Goal: Information Seeking & Learning: Check status

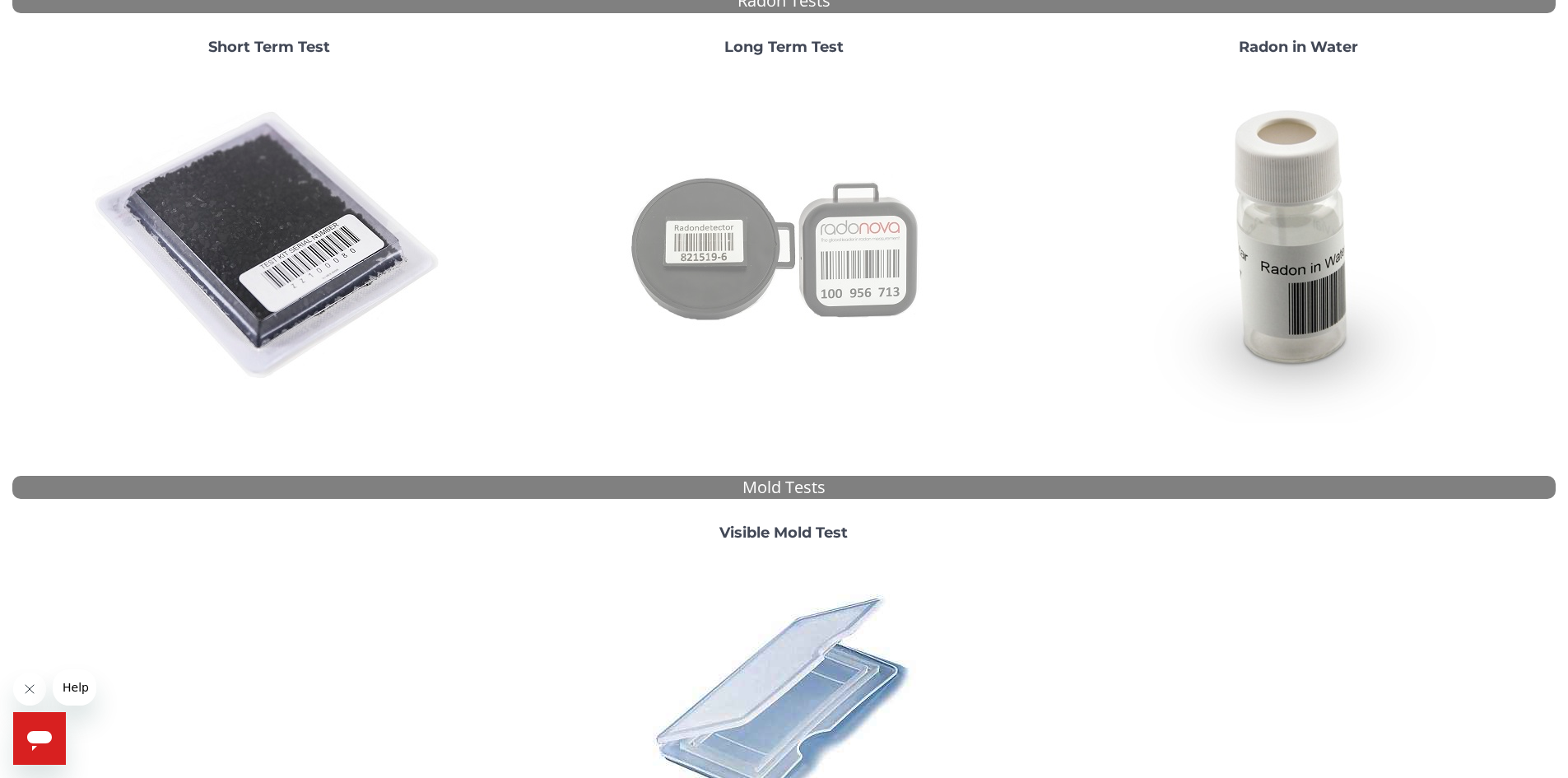
scroll to position [425, 0]
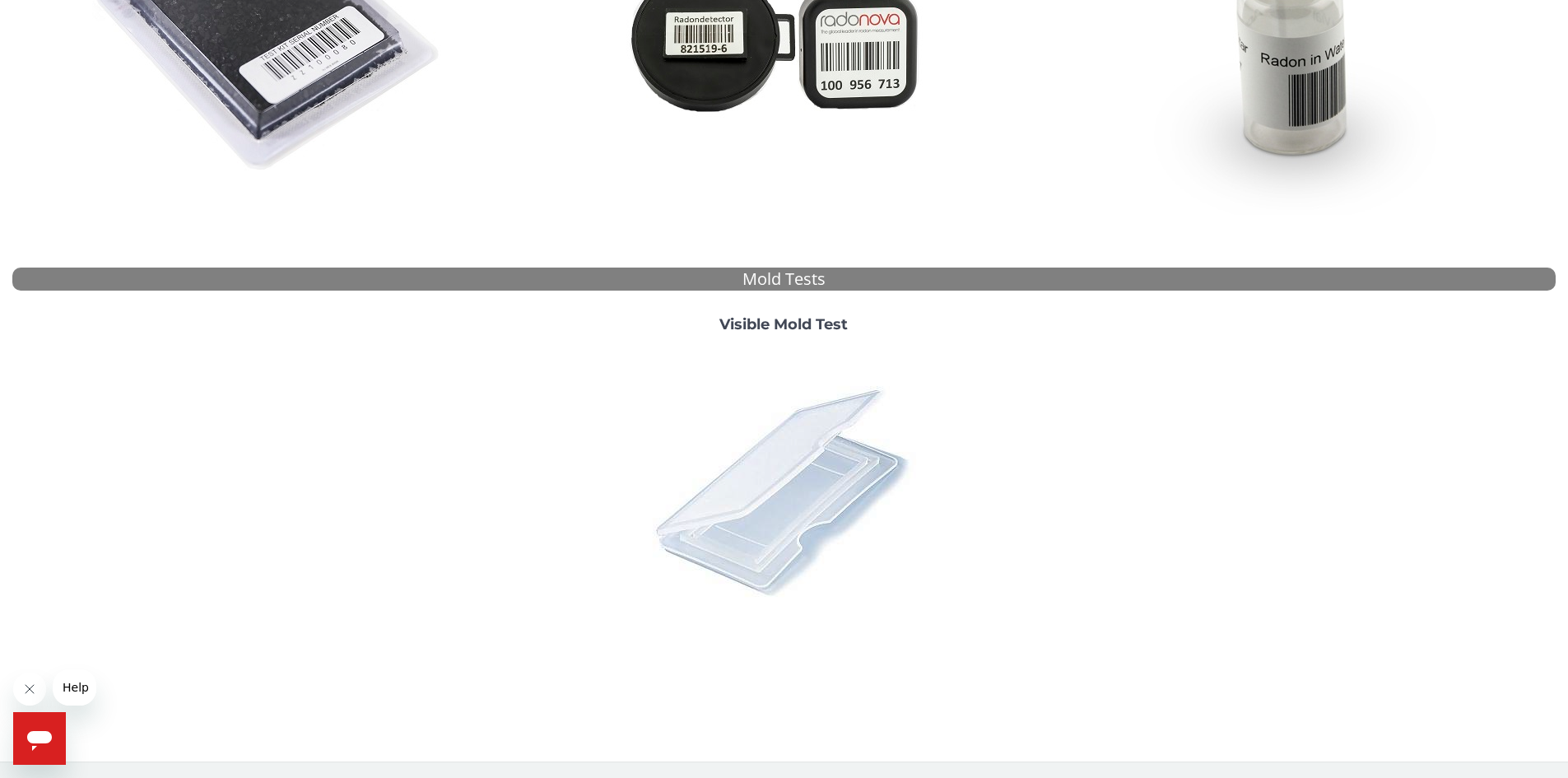
click at [782, 352] on img at bounding box center [783, 490] width 288 height 288
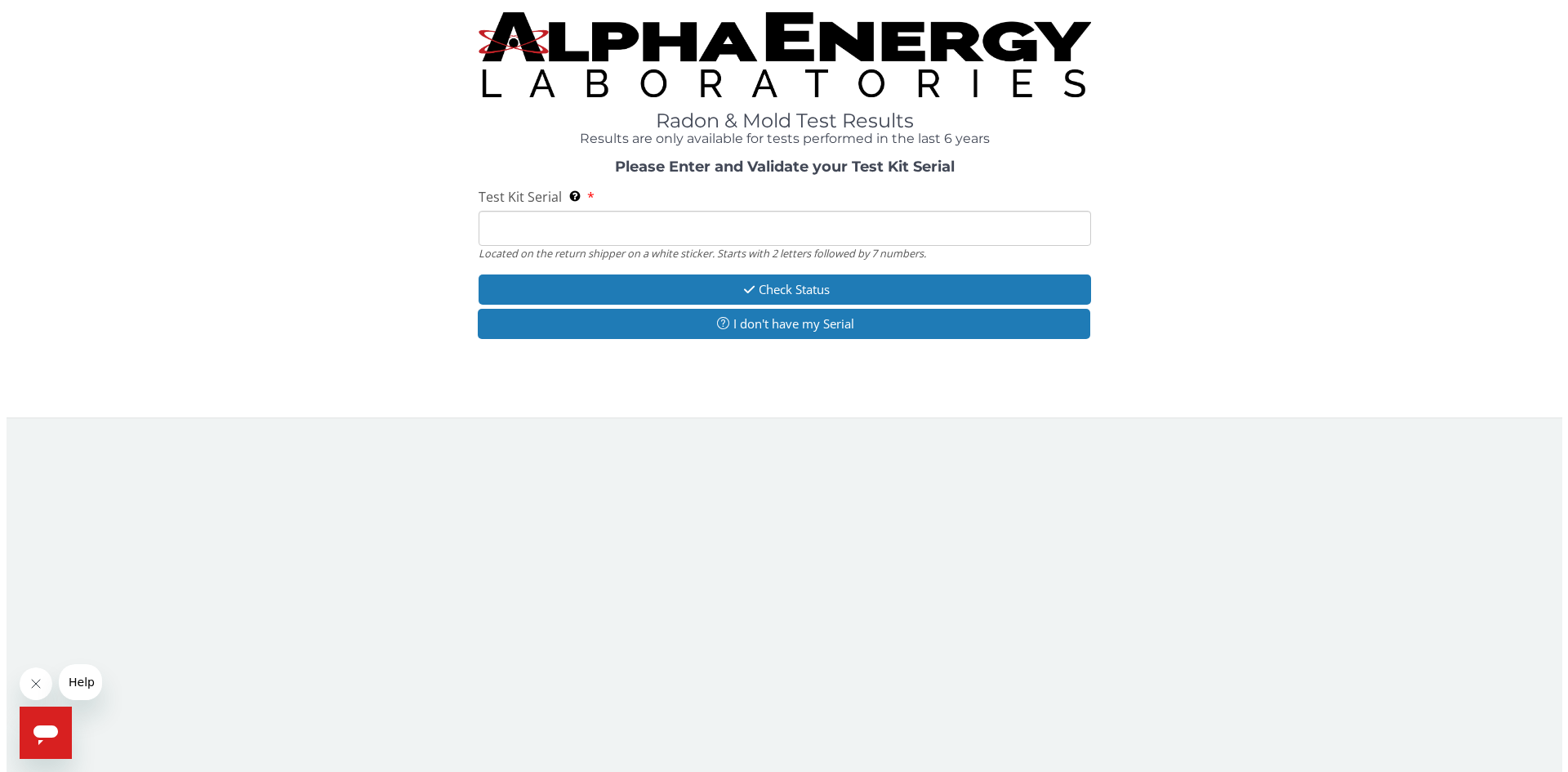
scroll to position [0, 0]
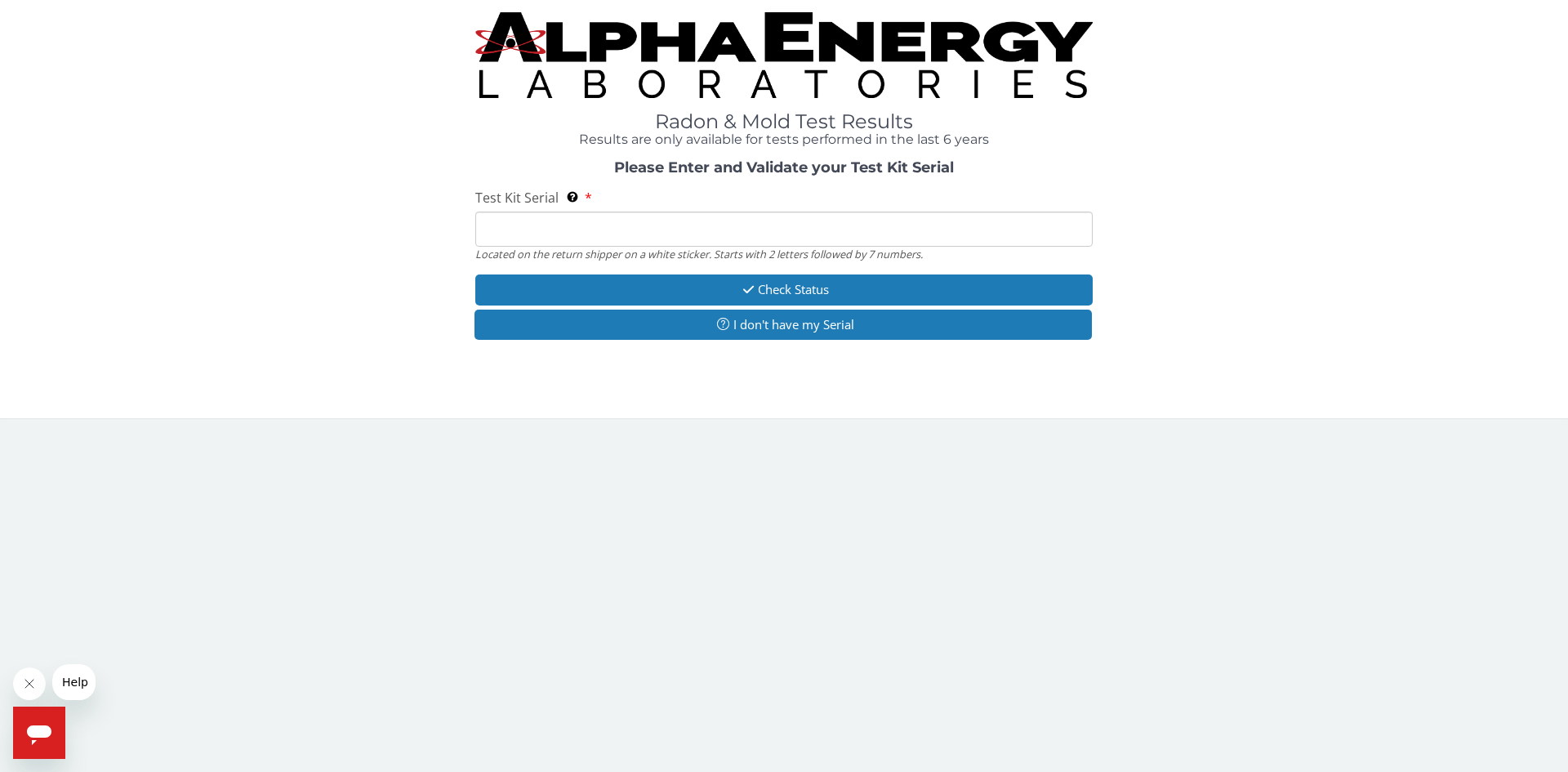
click at [561, 228] on input "Test Kit Serial Located on the return shipper on a white sticker. Starts with 2…" at bounding box center [783, 229] width 617 height 35
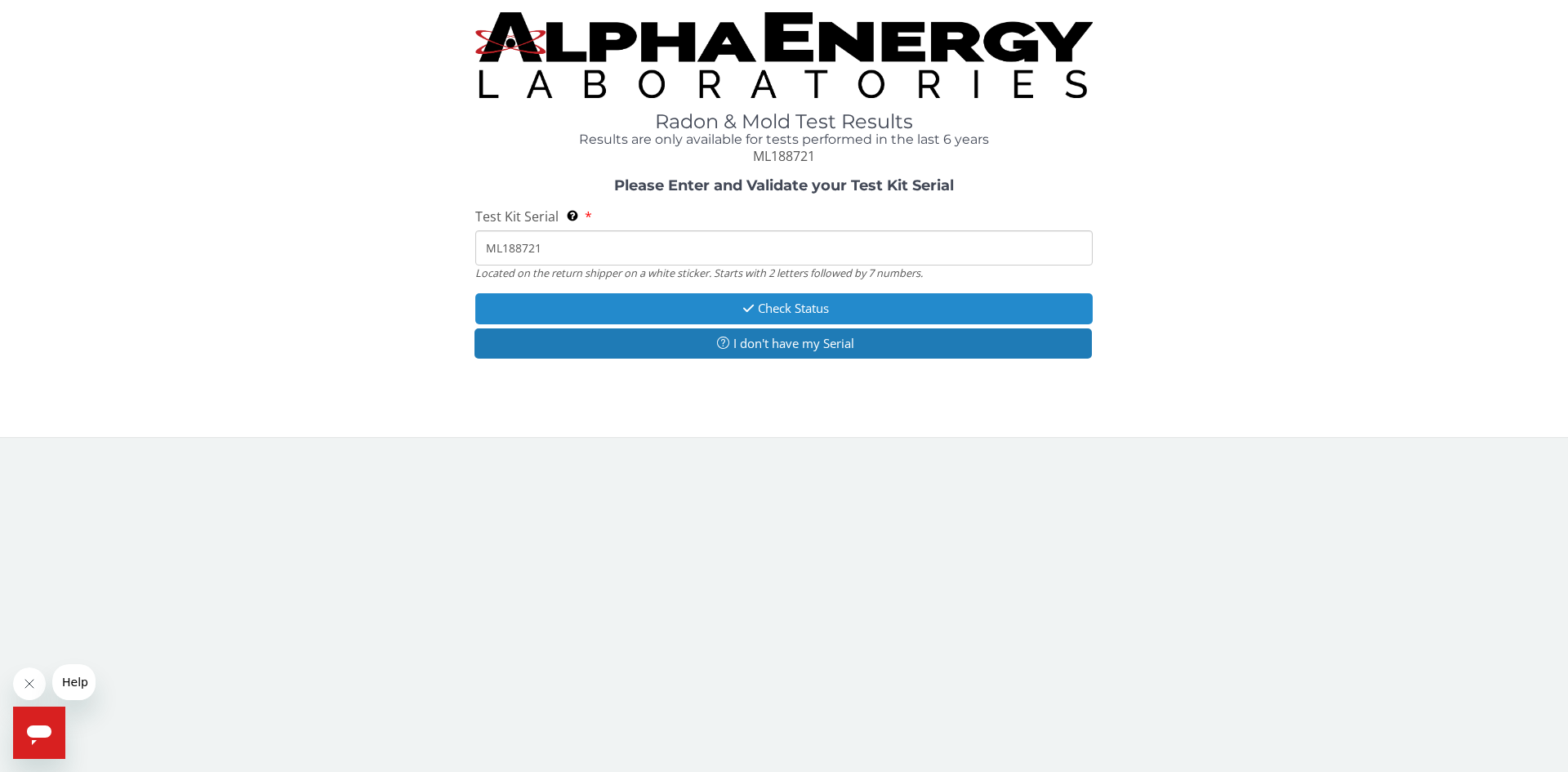
type input "ML188721"
click at [776, 309] on button "Check Status" at bounding box center [783, 308] width 617 height 31
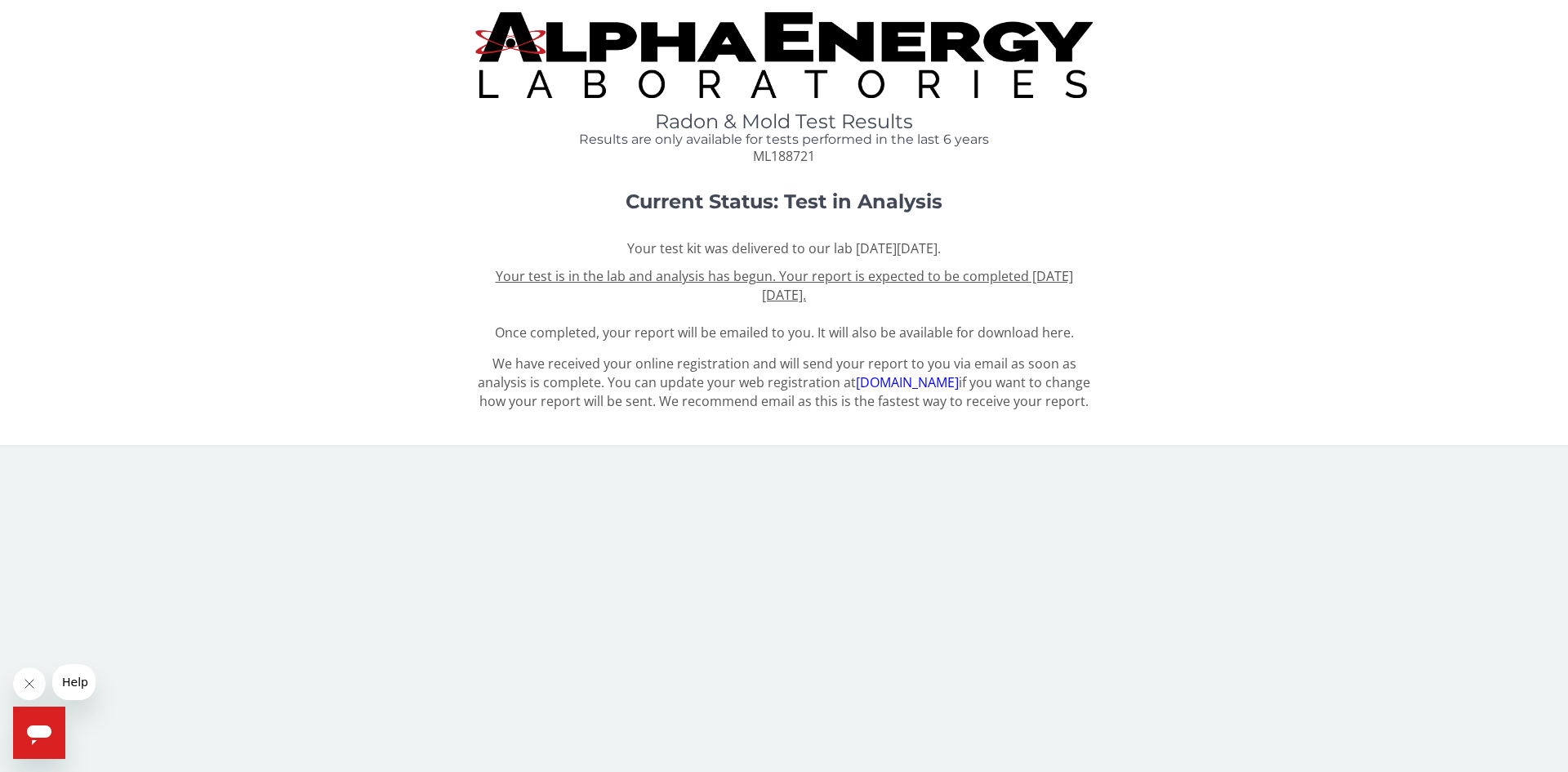
drag, startPoint x: 858, startPoint y: 303, endPoint x: 708, endPoint y: 296, distance: 150.2
click at [708, 296] on div "Your test kit was delivered to our lab [DATE][DATE]. Your test is in the lab an…" at bounding box center [783, 291] width 617 height 103
drag, startPoint x: 939, startPoint y: 205, endPoint x: 787, endPoint y: 197, distance: 152.2
click at [776, 197] on h1 "Current Status: Test in Analysis" at bounding box center [784, 202] width 1234 height 21
